Goal: Task Accomplishment & Management: Manage account settings

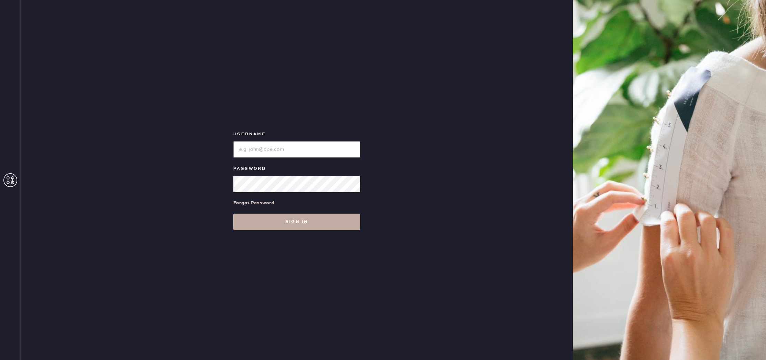
type input "reformationsomerset"
click at [303, 226] on button "Sign in" at bounding box center [296, 222] width 127 height 17
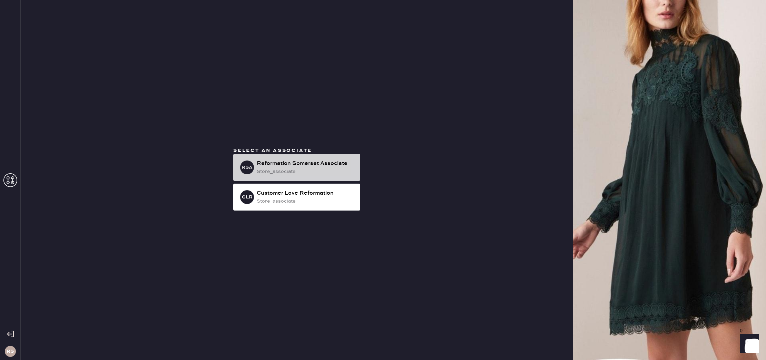
click at [300, 163] on div "Reformation Somerset Associate" at bounding box center [306, 163] width 98 height 8
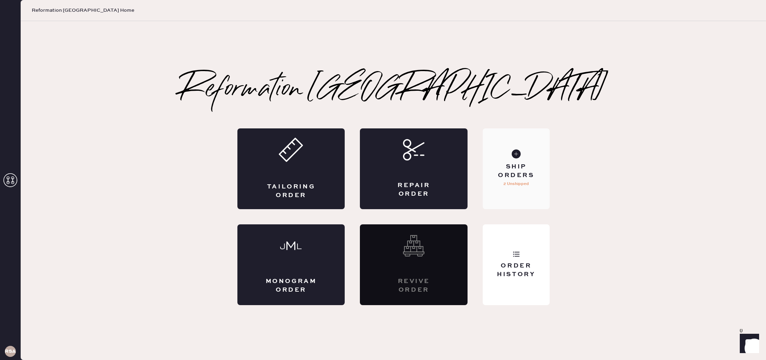
click at [525, 159] on div "Ship Orders 2 Unshipped" at bounding box center [516, 168] width 67 height 81
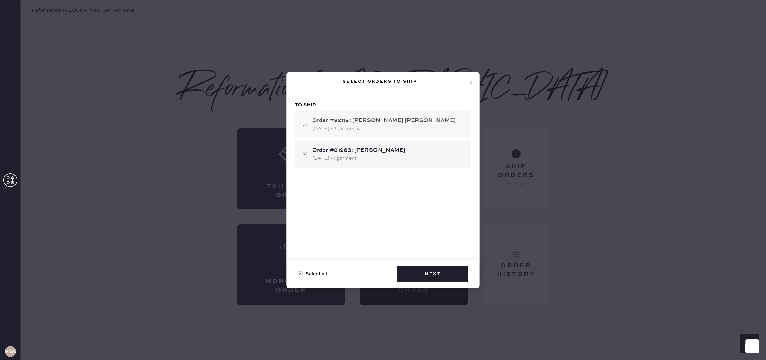
click at [374, 125] on div "Order #82115: [PERSON_NAME] [PERSON_NAME]" at bounding box center [388, 121] width 153 height 8
checkbox input "false"
click at [374, 125] on div "[DATE] • 2 garments" at bounding box center [388, 129] width 153 height 8
checkbox input "true"
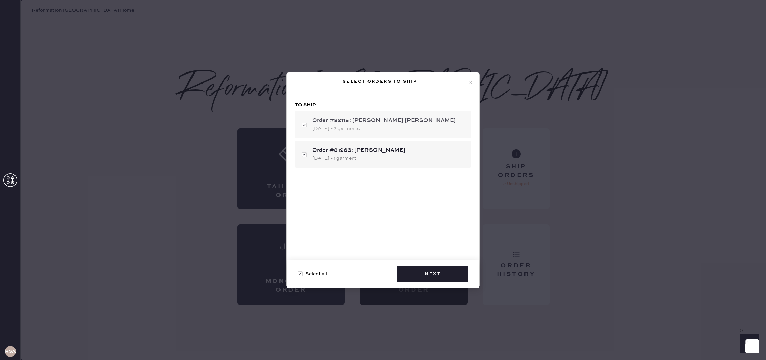
checkbox input "true"
click at [382, 155] on div "[DATE] • 1 garment" at bounding box center [388, 159] width 153 height 8
checkbox input "false"
click at [444, 277] on button "Next" at bounding box center [432, 274] width 71 height 17
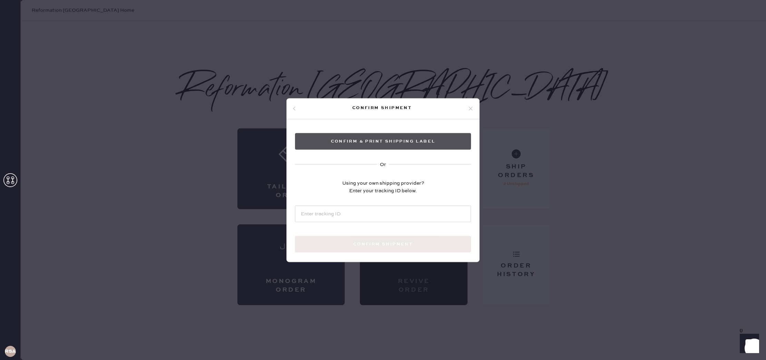
click at [366, 137] on button "Confirm & Print shipping label" at bounding box center [383, 141] width 176 height 17
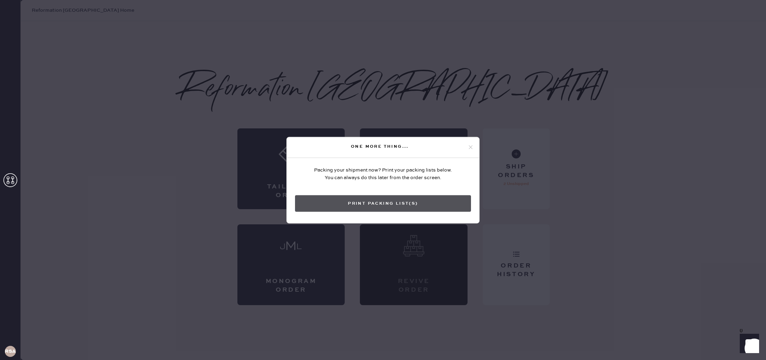
click at [394, 202] on button "Print Packing List(s)" at bounding box center [383, 203] width 176 height 17
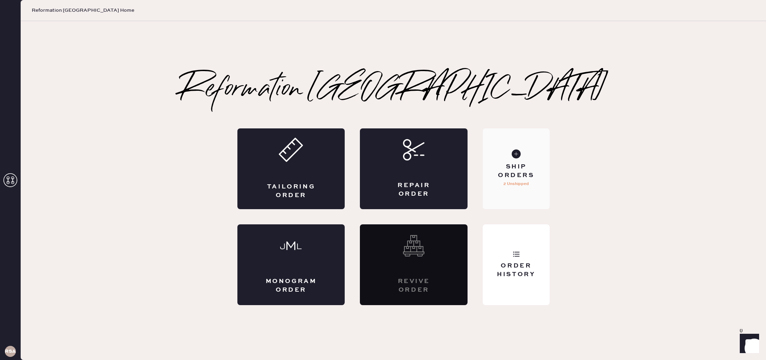
click at [512, 170] on div "Ship Orders" at bounding box center [516, 171] width 56 height 17
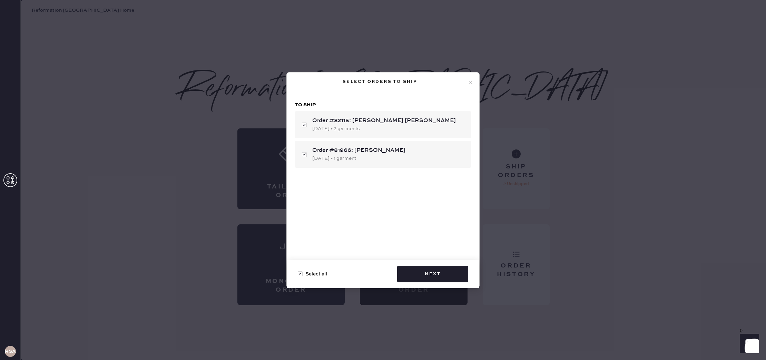
checkbox input "true"
click at [467, 83] on div "Select orders to ship" at bounding box center [379, 82] width 175 height 8
click at [469, 83] on icon at bounding box center [471, 82] width 6 height 6
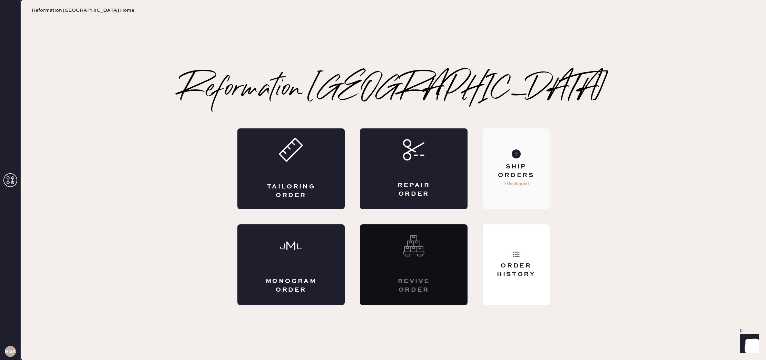
click at [516, 176] on div "Ship Orders" at bounding box center [516, 171] width 56 height 17
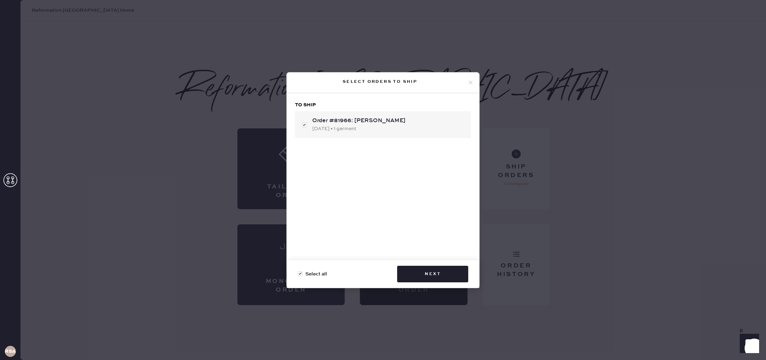
click at [472, 81] on icon at bounding box center [471, 82] width 6 height 6
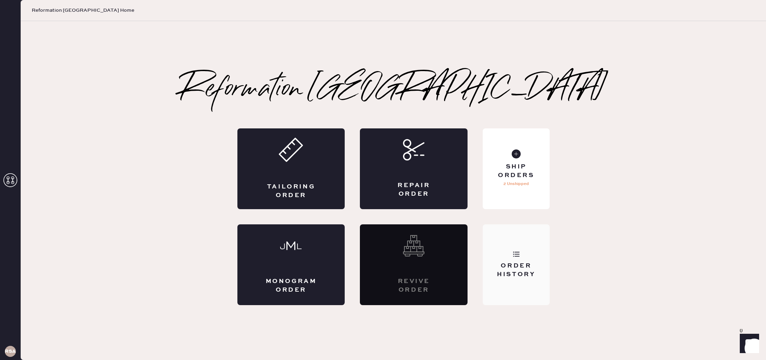
click at [523, 270] on div "Order History" at bounding box center [516, 270] width 56 height 17
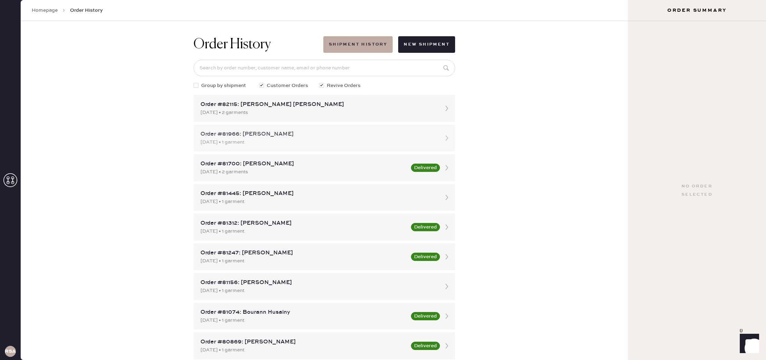
click at [293, 134] on div "Order #81966: [PERSON_NAME]" at bounding box center [318, 134] width 235 height 8
